Goal: Task Accomplishment & Management: Manage account settings

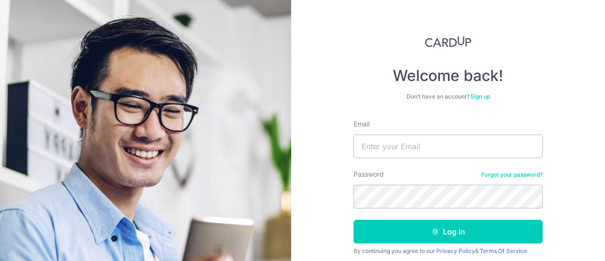
scroll to position [47, 0]
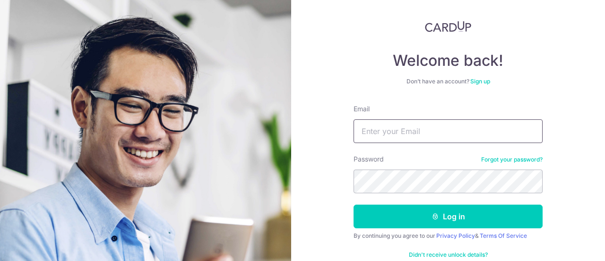
click at [417, 134] on input "Email" at bounding box center [448, 131] width 189 height 24
type input "[EMAIL_ADDRESS][DOMAIN_NAME]"
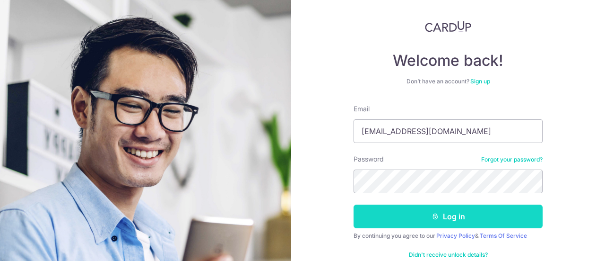
click at [453, 216] on button "Log in" at bounding box center [448, 216] width 189 height 24
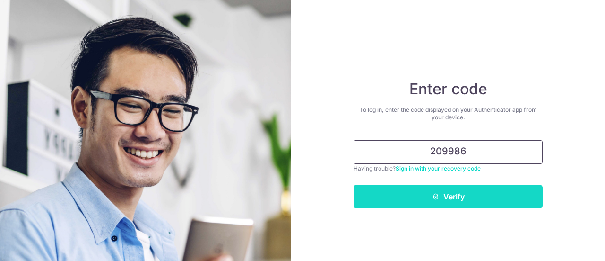
type input "209986"
click at [454, 195] on button "Verify" at bounding box center [448, 196] width 189 height 24
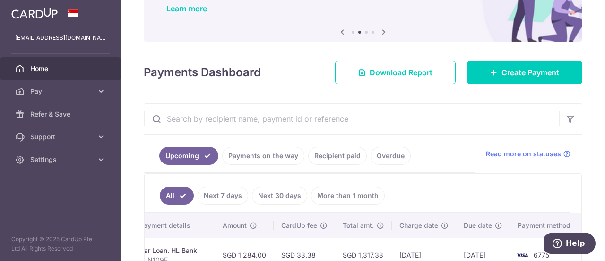
scroll to position [92, 0]
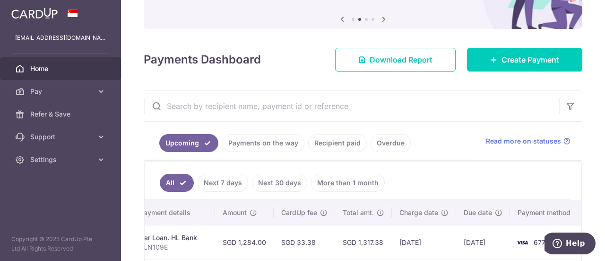
click at [323, 139] on link "Recipient paid" at bounding box center [337, 143] width 59 height 18
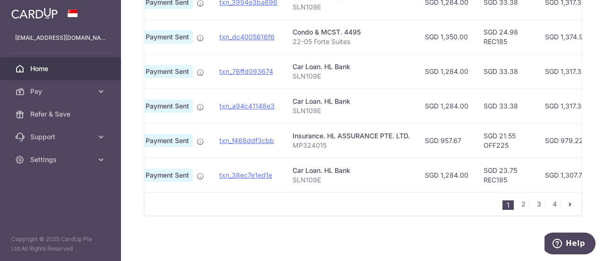
scroll to position [0, 0]
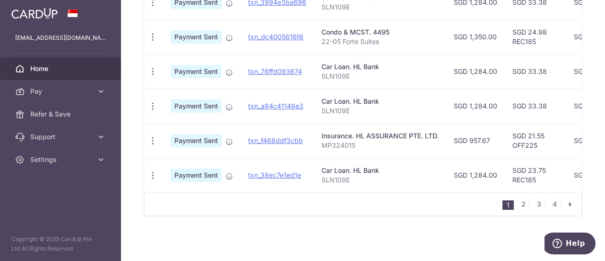
drag, startPoint x: 244, startPoint y: 192, endPoint x: 191, endPoint y: 191, distance: 53.0
click at [191, 192] on div "Status Payment ID Payment details Amount CardUp fee Total amt. Charge date Due …" at bounding box center [363, 18] width 438 height 393
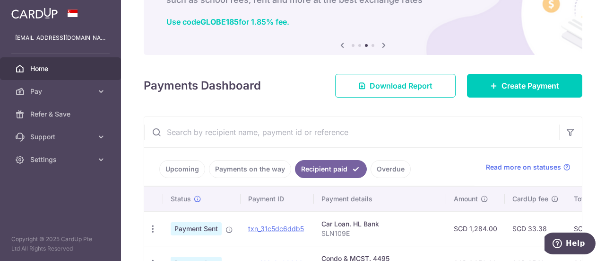
scroll to position [100, 0]
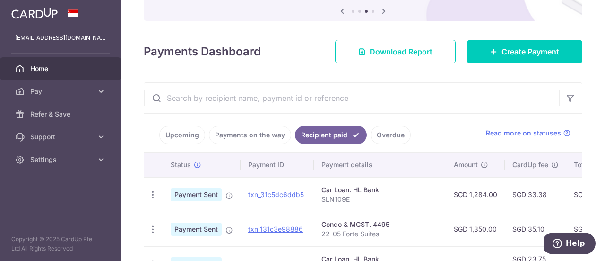
click at [177, 133] on link "Upcoming" at bounding box center [182, 135] width 46 height 18
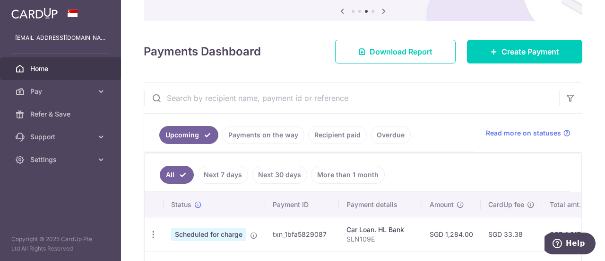
click at [268, 133] on link "Payments on the way" at bounding box center [263, 135] width 82 height 18
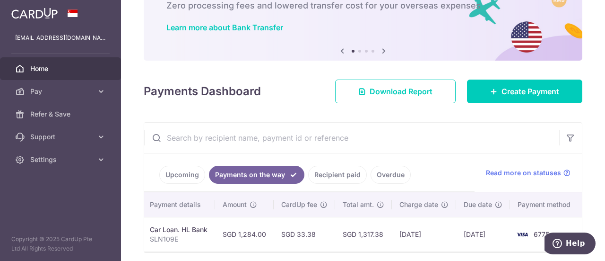
scroll to position [99, 0]
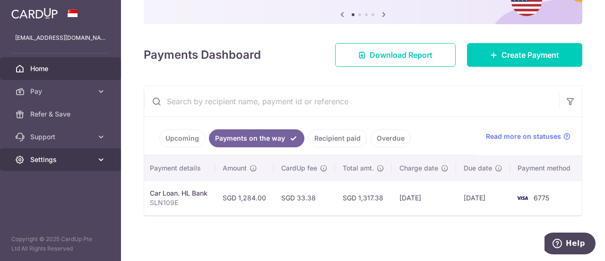
click at [104, 157] on icon at bounding box center [100, 159] width 9 height 9
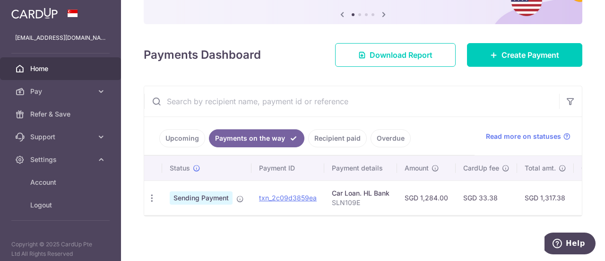
scroll to position [0, 0]
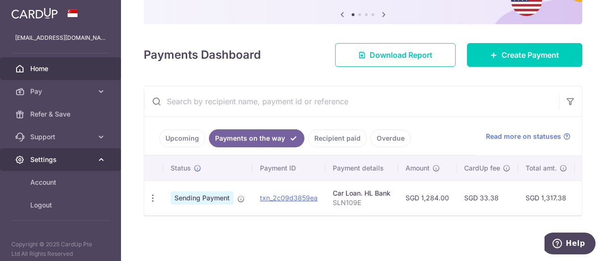
click at [46, 162] on span "Settings" at bounding box center [61, 159] width 62 height 9
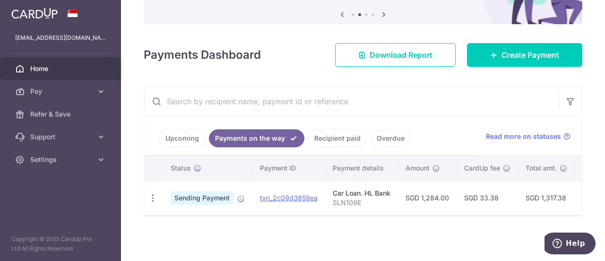
click at [170, 129] on link "Upcoming" at bounding box center [182, 138] width 46 height 18
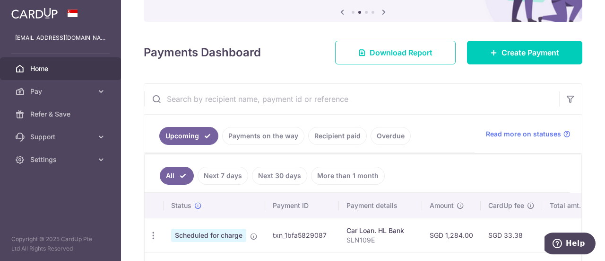
scroll to position [147, 0]
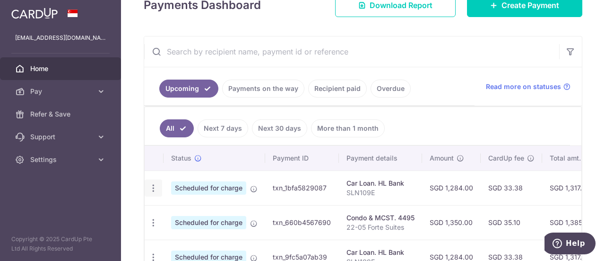
click at [155, 188] on icon "button" at bounding box center [153, 188] width 10 height 10
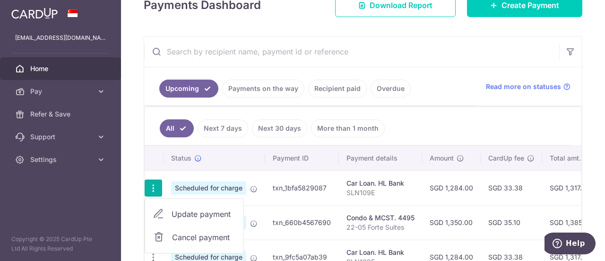
scroll to position [194, 0]
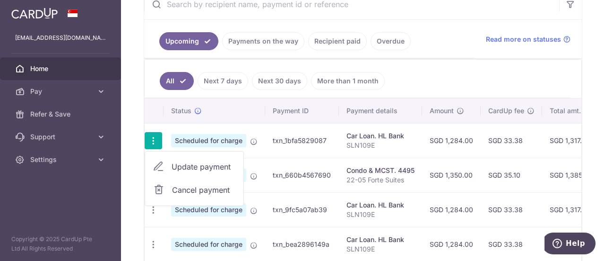
click at [197, 163] on span "Update payment" at bounding box center [204, 166] width 64 height 11
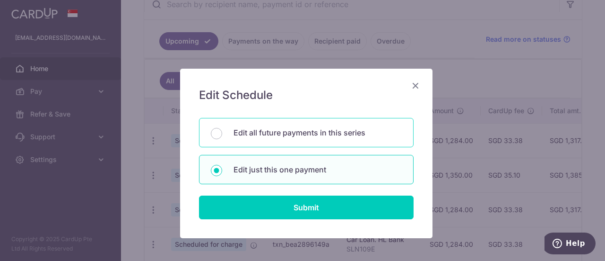
click at [271, 134] on p "Edit all future payments in this series" at bounding box center [318, 132] width 168 height 11
click at [222, 134] on input "Edit all future payments in this series" at bounding box center [216, 133] width 11 height 11
radio input "true"
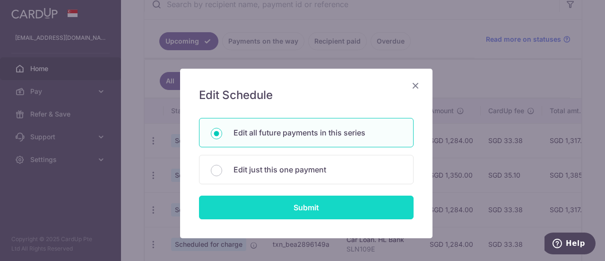
click at [312, 204] on input "Submit" at bounding box center [306, 207] width 215 height 24
radio input "true"
type input "1,284.00"
type input "SLN109E"
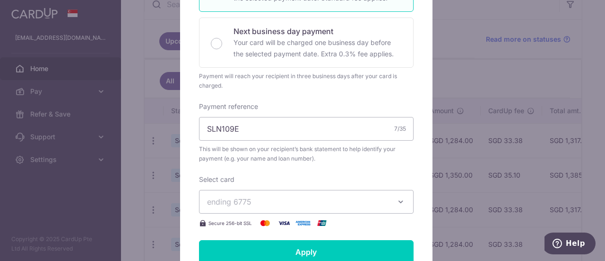
scroll to position [284, 0]
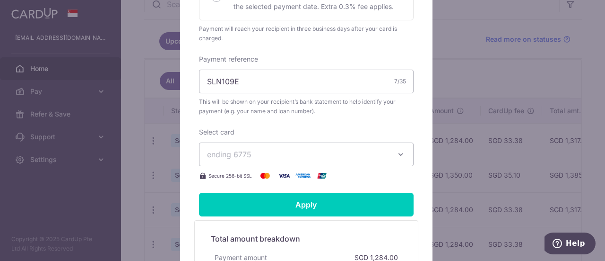
click at [280, 154] on span "ending 6775" at bounding box center [298, 153] width 182 height 11
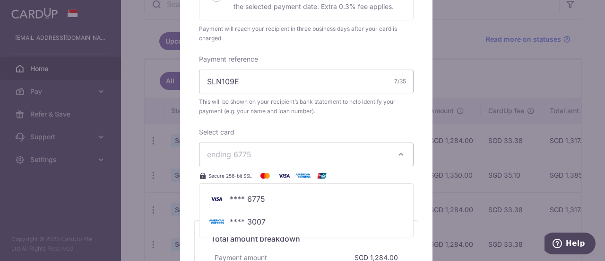
click at [267, 118] on div "Enter payment amount 1,284.00 1284.00 SGD To change the payment amount, please …" at bounding box center [306, 17] width 215 height 328
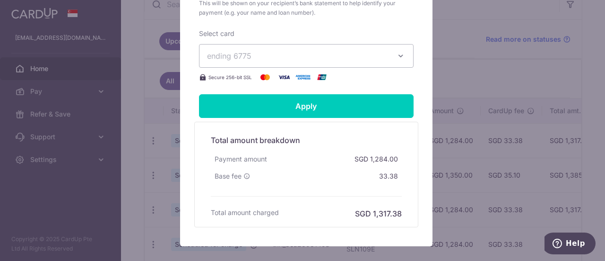
scroll to position [339, 0]
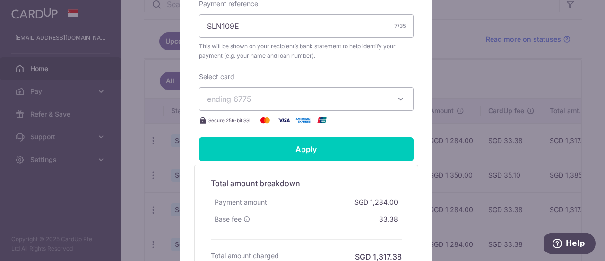
click at [371, 102] on span "ending 6775" at bounding box center [298, 98] width 182 height 11
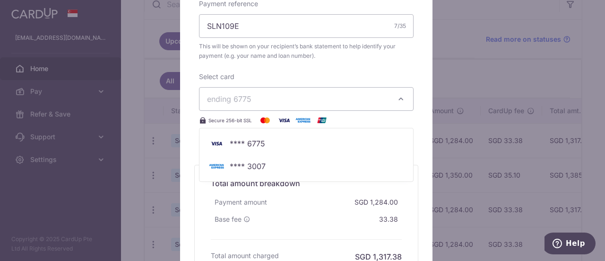
click at [289, 74] on div "Select card ending 6775 **** 6775 **** 3007 Secure 256-bit SSL" at bounding box center [306, 99] width 215 height 54
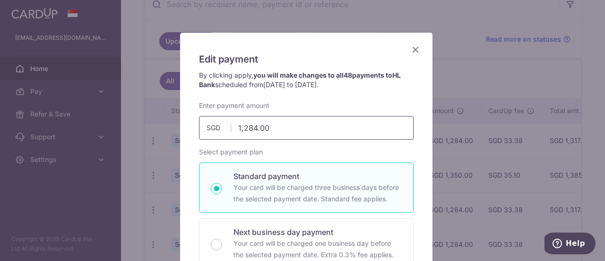
scroll to position [0, 0]
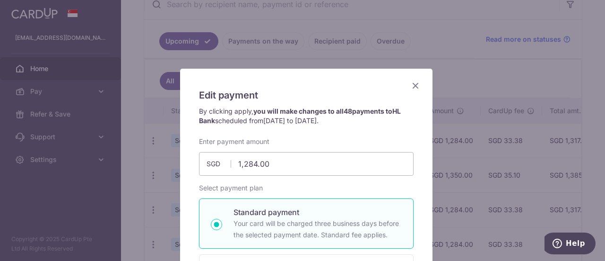
click at [415, 84] on icon "Close" at bounding box center [415, 85] width 11 height 12
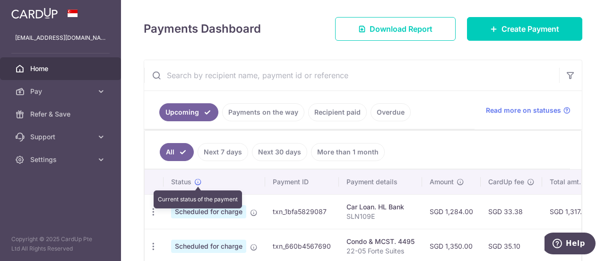
scroll to position [99, 0]
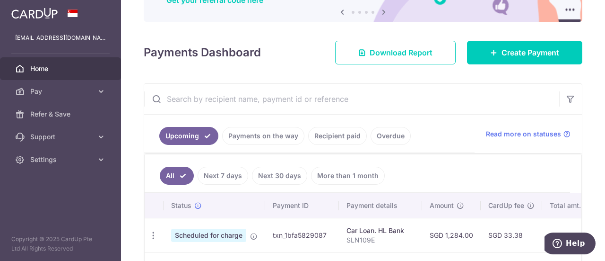
click at [251, 132] on link "Payments on the way" at bounding box center [263, 136] width 82 height 18
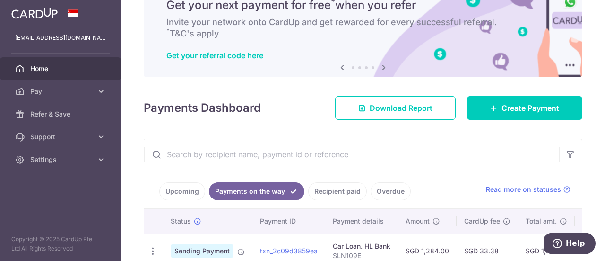
scroll to position [95, 0]
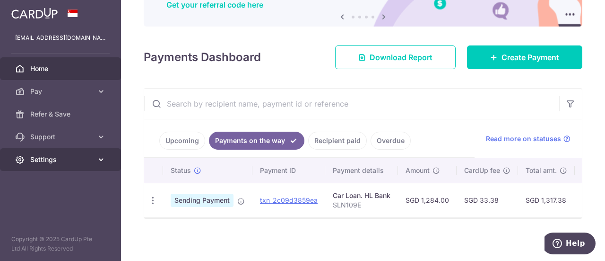
click at [102, 159] on icon at bounding box center [100, 159] width 9 height 9
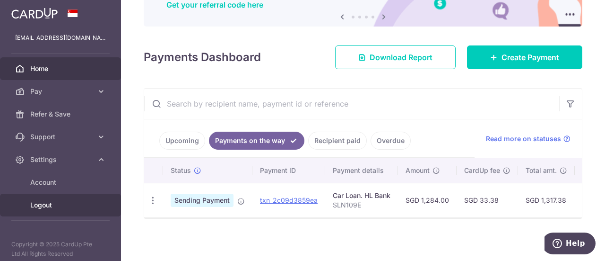
click at [46, 209] on link "Logout" at bounding box center [60, 204] width 121 height 23
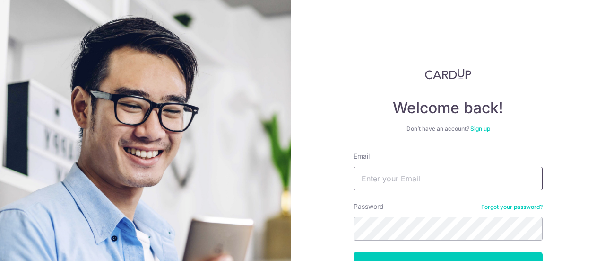
type input "[EMAIL_ADDRESS][DOMAIN_NAME]"
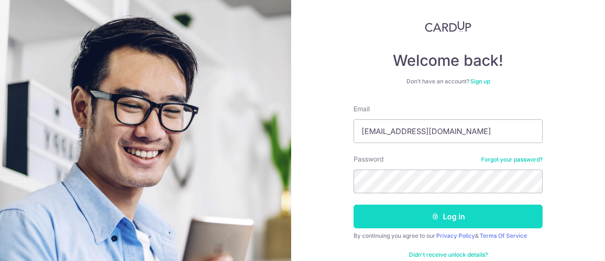
click at [434, 214] on icon "submit" at bounding box center [436, 216] width 8 height 8
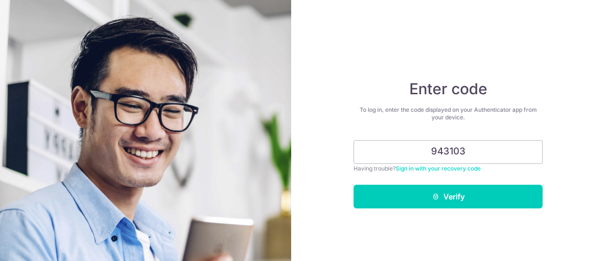
type input "943103"
click at [354, 184] on button "Verify" at bounding box center [448, 196] width 189 height 24
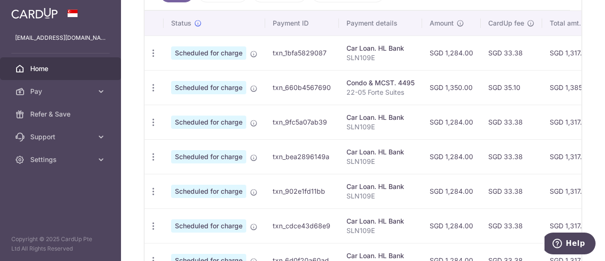
scroll to position [234, 0]
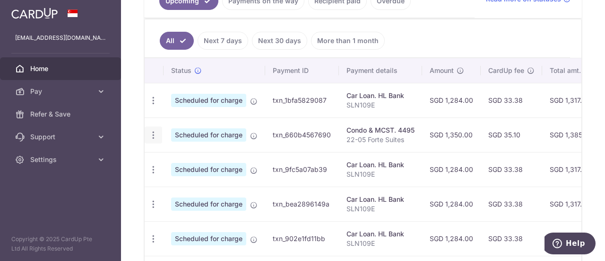
click at [153, 134] on icon "button" at bounding box center [153, 135] width 10 height 10
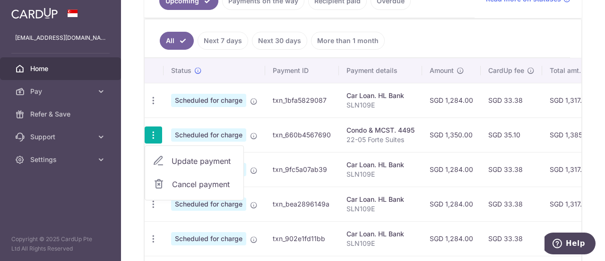
click at [186, 157] on span "Update payment" at bounding box center [204, 160] width 64 height 11
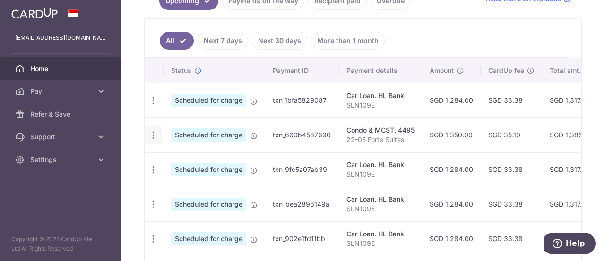
radio input "true"
type input "1,350.00"
type input "[DATE]"
type input "22-05 Forte Suites"
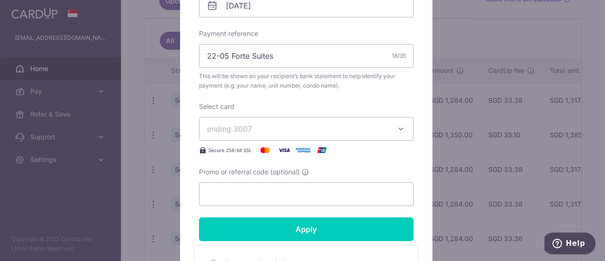
scroll to position [331, 0]
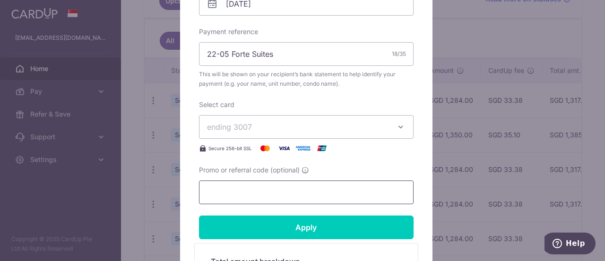
click at [269, 194] on input "Promo or referral code (optional)" at bounding box center [306, 192] width 215 height 24
paste input "25AMEX21"
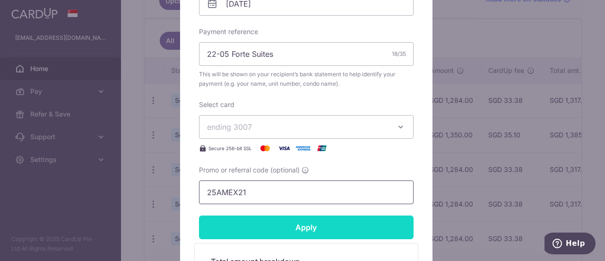
type input "25AMEX21"
click at [311, 227] on input "Apply" at bounding box center [306, 227] width 215 height 24
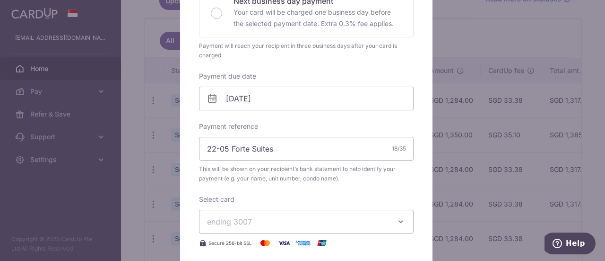
scroll to position [47, 0]
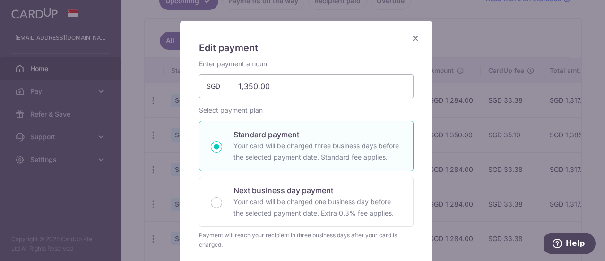
click at [414, 38] on icon "Close" at bounding box center [415, 38] width 11 height 12
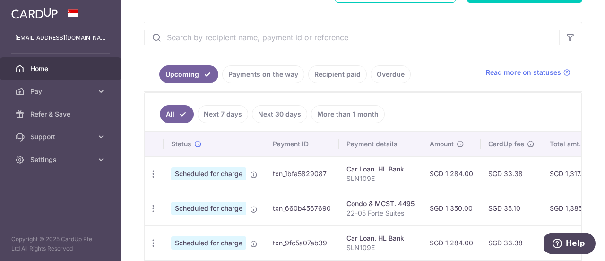
scroll to position [142, 0]
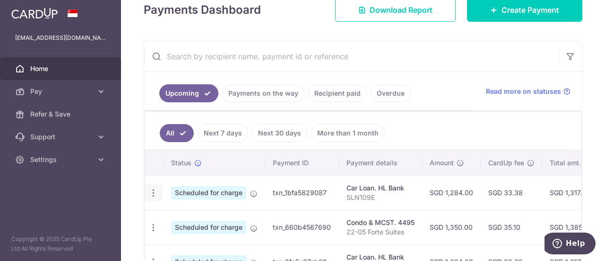
click at [154, 192] on icon "button" at bounding box center [153, 193] width 10 height 10
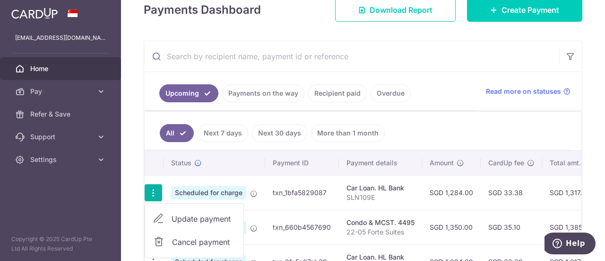
scroll to position [236, 0]
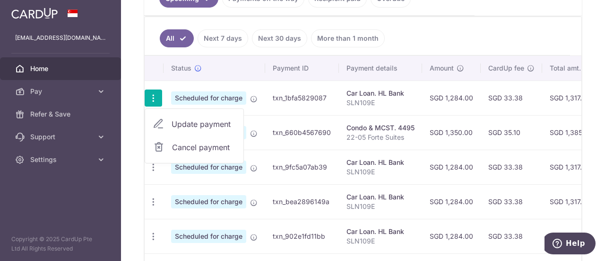
click at [195, 121] on span "Update payment" at bounding box center [204, 123] width 64 height 11
radio input "true"
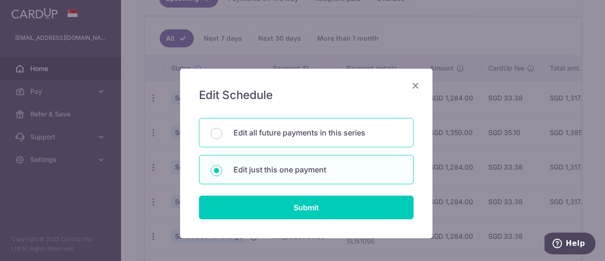
click at [274, 129] on p "Edit all future payments in this series" at bounding box center [318, 132] width 168 height 11
click at [222, 129] on input "Edit all future payments in this series" at bounding box center [216, 133] width 11 height 11
radio input "true"
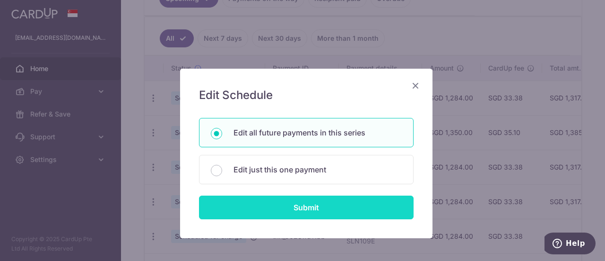
click at [290, 210] on input "Submit" at bounding box center [306, 207] width 215 height 24
radio input "true"
type input "1,284.00"
type input "SLN109E"
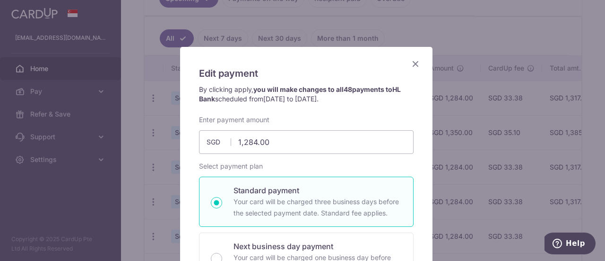
scroll to position [8, 0]
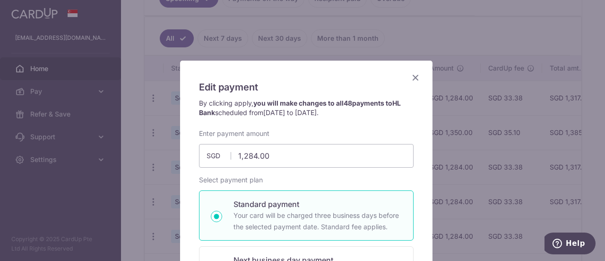
click at [411, 78] on icon "Close" at bounding box center [415, 77] width 11 height 12
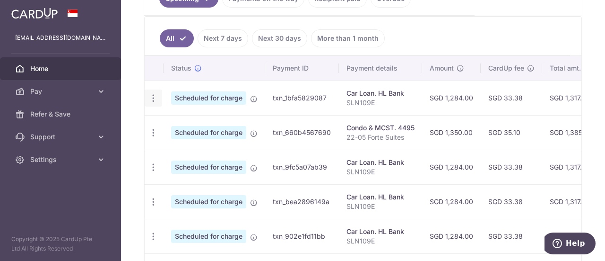
click at [152, 97] on icon "button" at bounding box center [153, 98] width 10 height 10
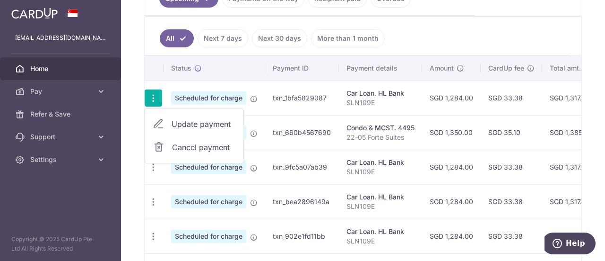
click at [176, 118] on span "Update payment" at bounding box center [204, 123] width 64 height 11
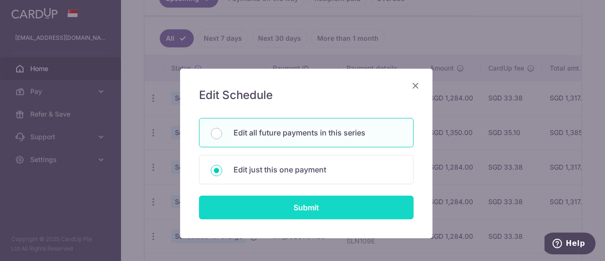
click at [247, 201] on input "Submit" at bounding box center [306, 207] width 215 height 24
radio input "true"
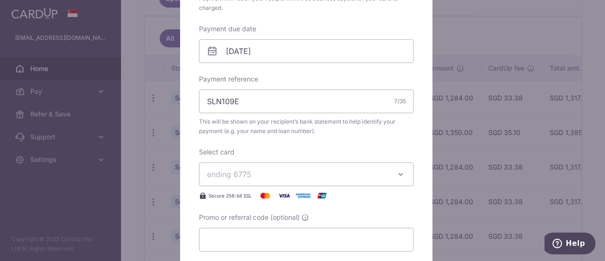
scroll to position [378, 0]
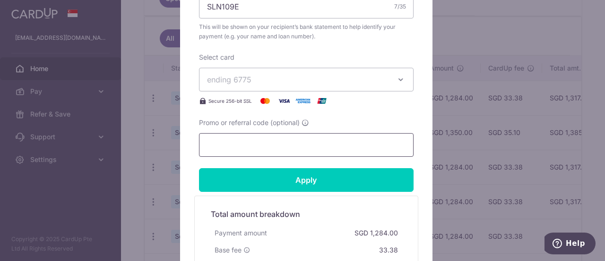
click at [230, 144] on input "Promo or referral code (optional)" at bounding box center [306, 145] width 215 height 24
paste input "REC185"
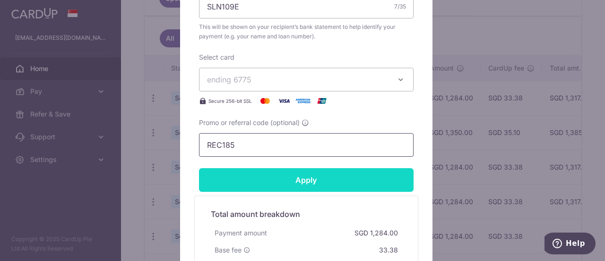
type input "REC185"
click at [270, 181] on input "Apply" at bounding box center [306, 180] width 215 height 24
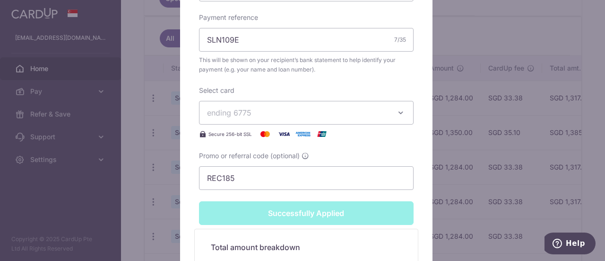
type input "Successfully Applied"
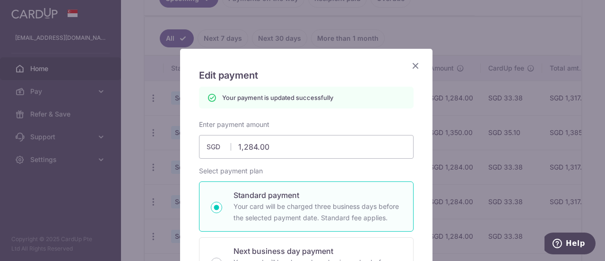
scroll to position [16, 0]
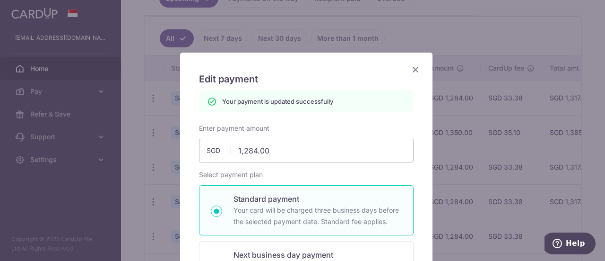
click at [413, 70] on icon "Close" at bounding box center [415, 69] width 11 height 12
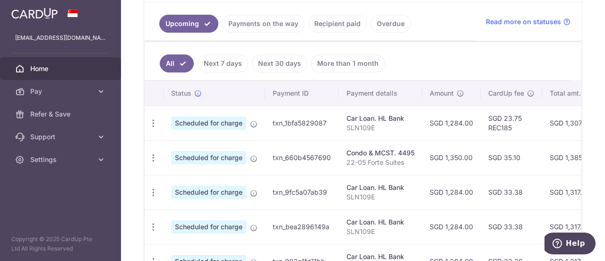
scroll to position [236, 0]
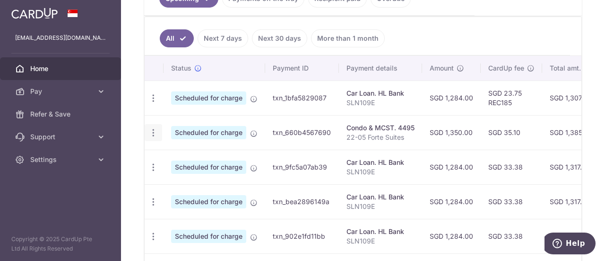
click at [151, 128] on icon "button" at bounding box center [153, 133] width 10 height 10
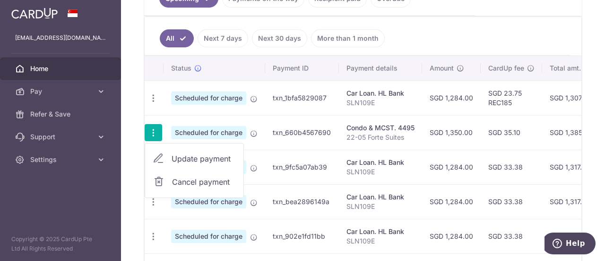
click at [184, 156] on span "Update payment" at bounding box center [204, 158] width 64 height 11
radio input "true"
type input "1,350.00"
type input "[DATE]"
type input "22-05 Forte Suites"
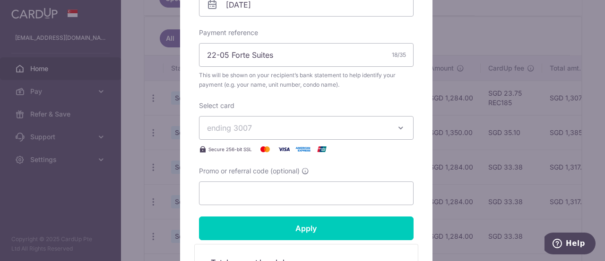
scroll to position [331, 0]
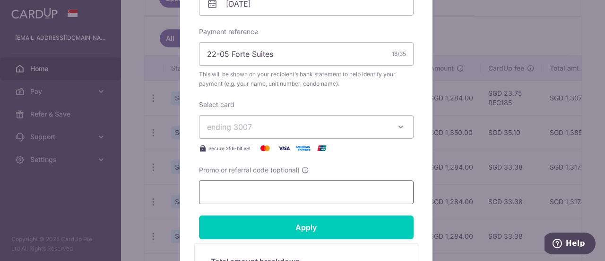
click at [247, 190] on input "Promo or referral code (optional)" at bounding box center [306, 192] width 215 height 24
paste input "25AMEX21"
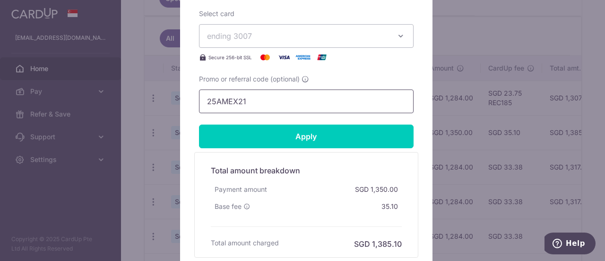
scroll to position [426, 0]
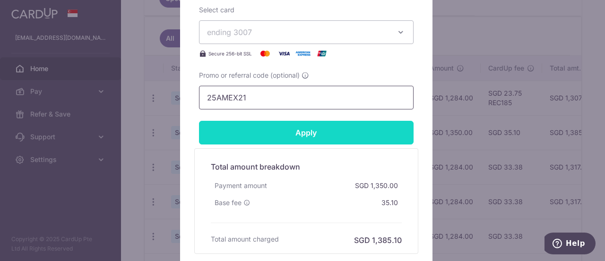
type input "25AMEX21"
click at [331, 132] on input "Apply" at bounding box center [306, 133] width 215 height 24
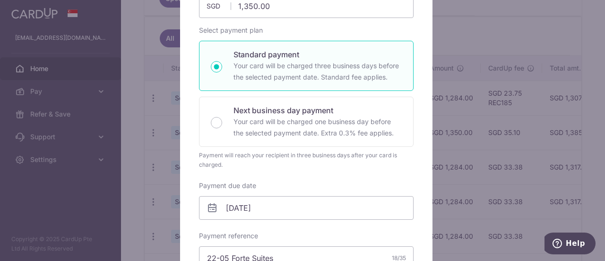
scroll to position [44, 0]
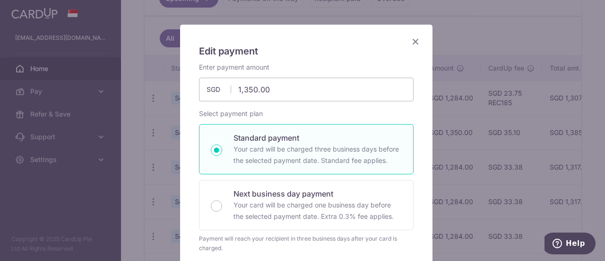
click at [410, 40] on icon "Close" at bounding box center [415, 41] width 11 height 12
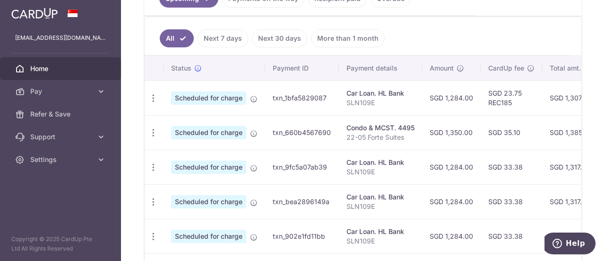
scroll to position [162, 0]
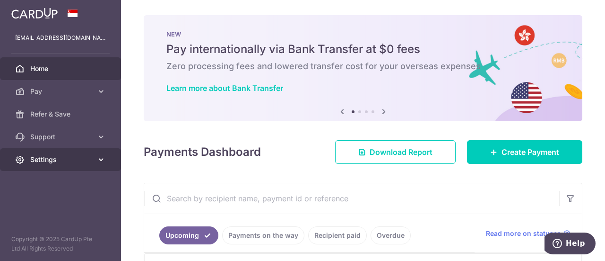
click at [103, 157] on icon at bounding box center [100, 159] width 9 height 9
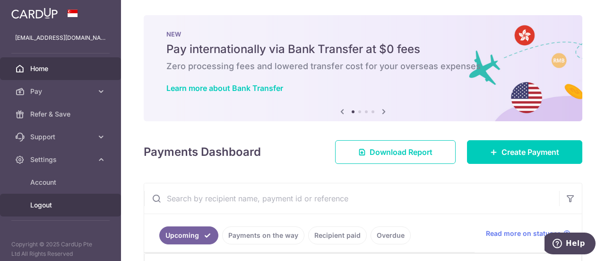
click at [49, 208] on span "Logout" at bounding box center [61, 204] width 62 height 9
